Goal: Task Accomplishment & Management: Use online tool/utility

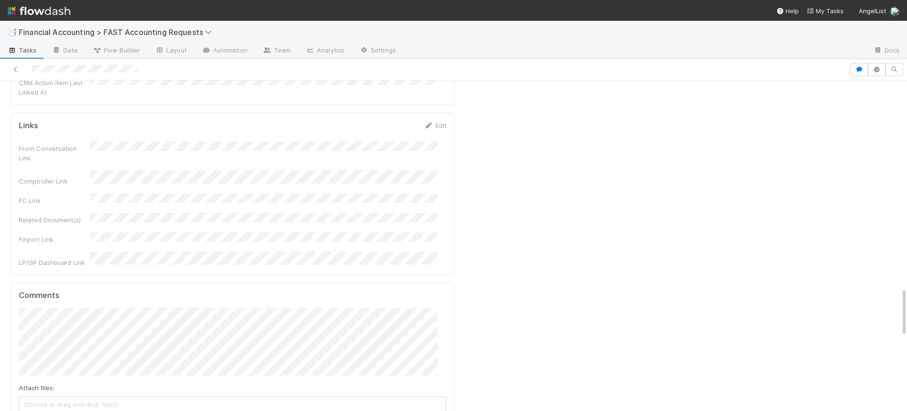
scroll to position [1394, 0]
click at [17, 74] on div at bounding box center [425, 69] width 842 height 13
click at [17, 71] on icon at bounding box center [15, 70] width 9 height 6
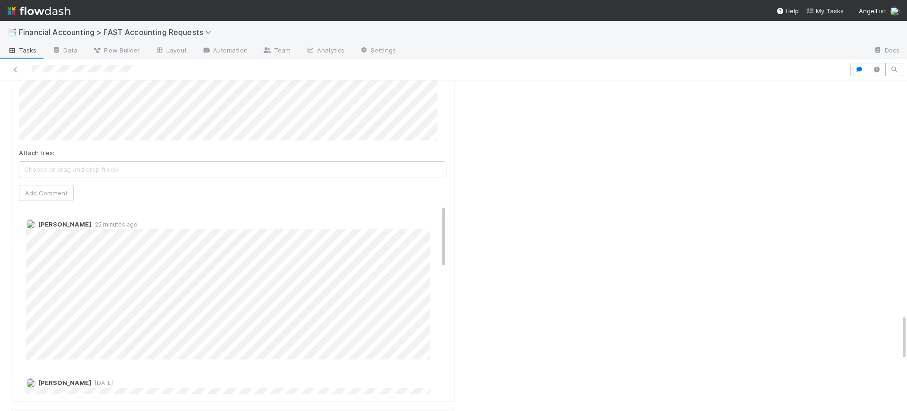
scroll to position [1701, 0]
drag, startPoint x: 895, startPoint y: 86, endPoint x: 907, endPoint y: 319, distance: 232.9
click at [907, 319] on div "📑 Financial Accounting > FAST Accounting Requests Tasks Data Flow Builder Layou…" at bounding box center [453, 216] width 907 height 390
click at [435, 216] on div "Sarah Zheng 25 minutes ago" at bounding box center [237, 289] width 437 height 147
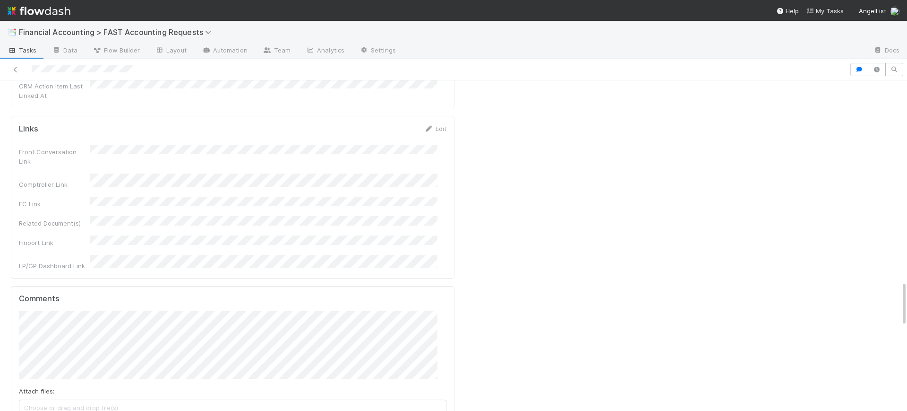
scroll to position [1462, 0]
drag, startPoint x: 896, startPoint y: 328, endPoint x: 901, endPoint y: 296, distance: 33.0
click at [901, 296] on div "📑 Financial Accounting > FAST Accounting Requests Tasks Data Flow Builder Layou…" at bounding box center [453, 216] width 907 height 390
click at [17, 67] on icon at bounding box center [15, 70] width 9 height 6
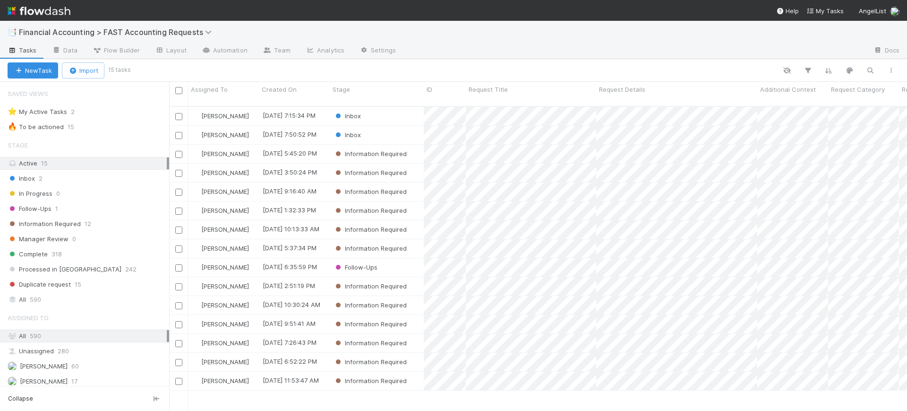
scroll to position [303, 729]
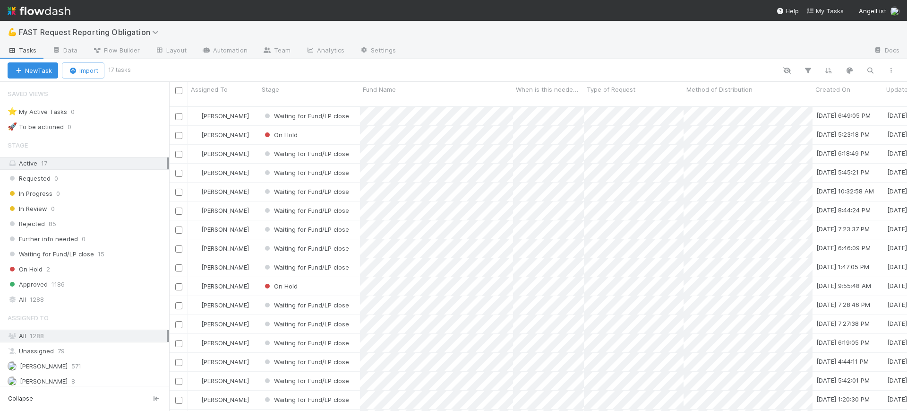
scroll to position [303, 729]
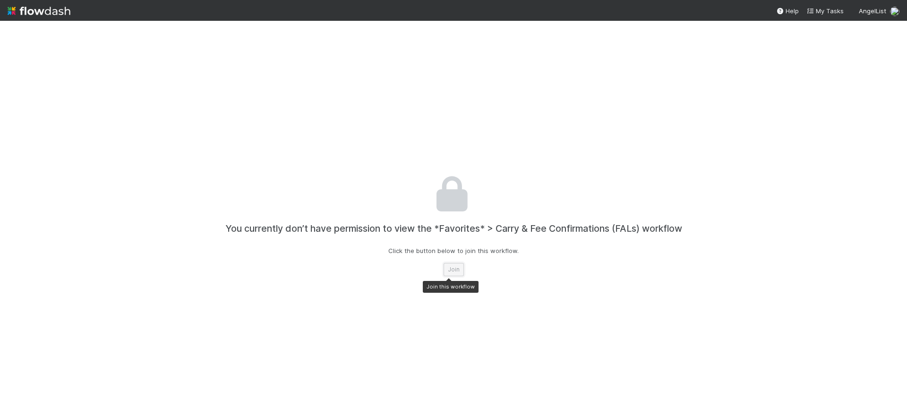
click at [448, 270] on button "Join" at bounding box center [454, 269] width 20 height 13
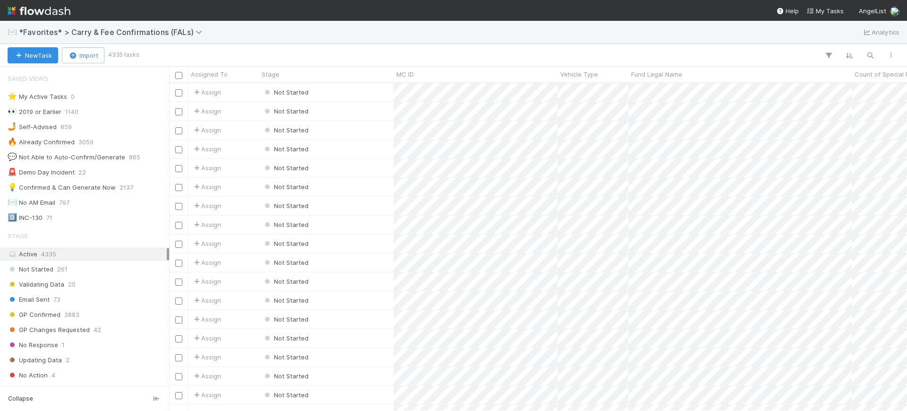
scroll to position [319, 729]
